Goal: Task Accomplishment & Management: Use online tool/utility

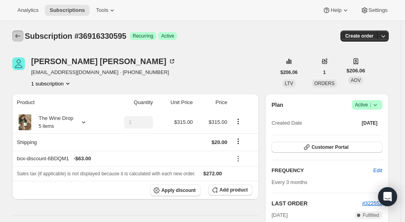
drag, startPoint x: 0, startPoint y: 0, endPoint x: 21, endPoint y: 36, distance: 42.1
click at [21, 36] on icon "Subscriptions" at bounding box center [18, 36] width 8 height 8
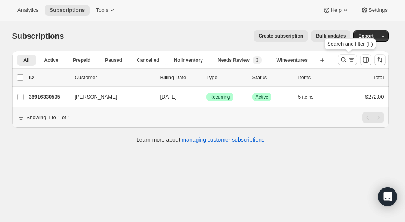
click at [346, 59] on icon "Search and filter results" at bounding box center [343, 59] width 5 height 5
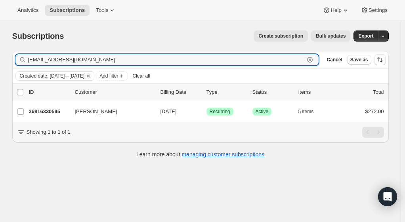
drag, startPoint x: 105, startPoint y: 59, endPoint x: 13, endPoint y: 62, distance: 92.4
click at [13, 62] on div "Filter subscribers [EMAIL_ADDRESS][DOMAIN_NAME] Clear Cancel Save as Created da…" at bounding box center [197, 106] width 383 height 122
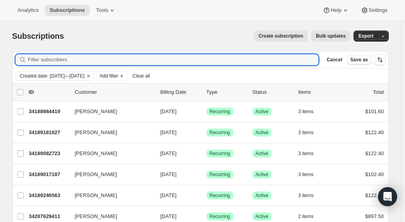
click at [118, 76] on span "Add filter" at bounding box center [109, 76] width 19 height 6
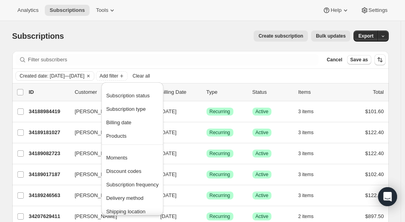
click at [121, 98] on span "Subscription status" at bounding box center [128, 96] width 44 height 6
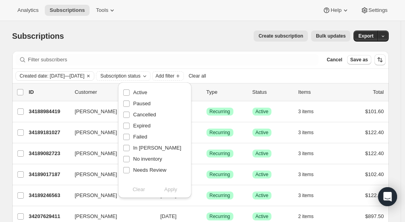
click at [137, 95] on span "Active" at bounding box center [140, 93] width 14 height 6
click at [130, 95] on input "Active" at bounding box center [126, 93] width 6 height 6
checkbox input "true"
click at [126, 104] on input "Paused" at bounding box center [126, 104] width 6 height 6
checkbox input "true"
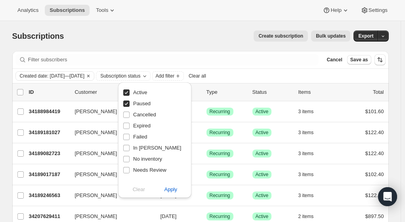
click at [170, 189] on span "Apply" at bounding box center [170, 190] width 13 height 8
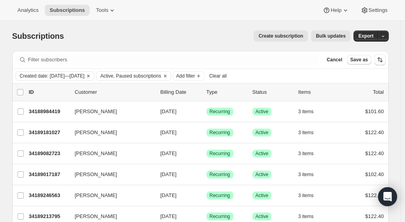
click at [195, 76] on span "Add filter" at bounding box center [185, 76] width 19 height 6
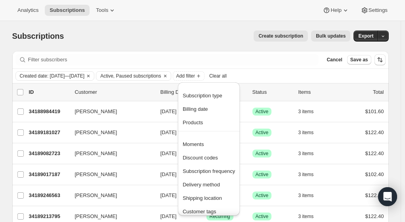
scroll to position [53, 0]
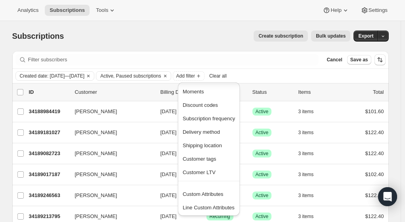
click at [204, 197] on span "Custom Attributes" at bounding box center [203, 195] width 41 height 6
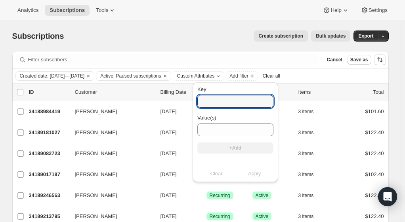
click at [204, 100] on input "Key" at bounding box center [235, 101] width 76 height 13
type input "sales_associate_name"
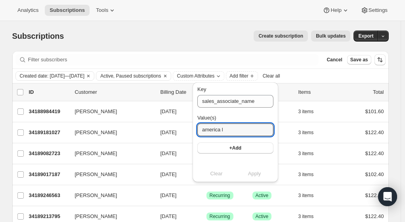
type input "america l"
click at [232, 148] on span "+Add" at bounding box center [236, 148] width 12 height 6
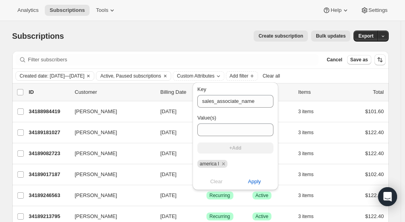
click at [246, 187] on button "Apply" at bounding box center [255, 182] width 48 height 13
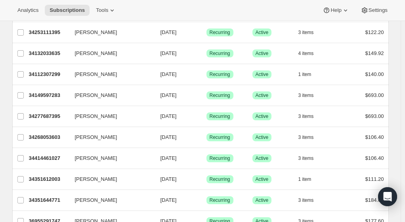
scroll to position [0, 0]
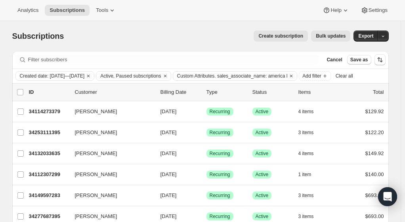
click at [239, 76] on span "Custom Attributes. sales_associate_name: america l" at bounding box center [232, 76] width 111 height 6
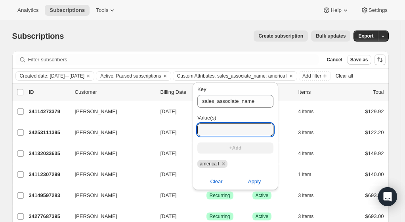
click at [239, 129] on input "Value(s)" at bounding box center [235, 130] width 76 height 13
type input "[PERSON_NAME]"
click at [241, 148] on button "+Add" at bounding box center [235, 148] width 76 height 11
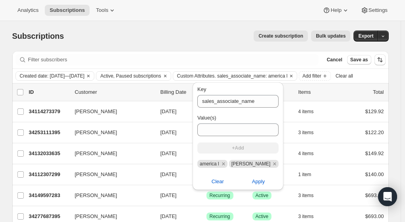
click at [223, 164] on icon "Remove america l" at bounding box center [223, 164] width 3 height 3
click at [250, 182] on span "Apply" at bounding box center [254, 182] width 13 height 8
